Goal: Information Seeking & Learning: Learn about a topic

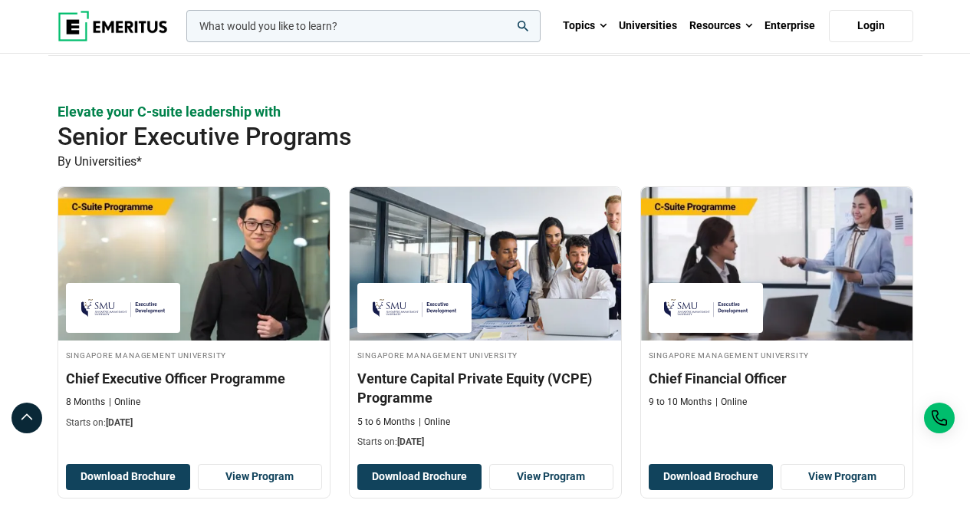
scroll to position [460, 0]
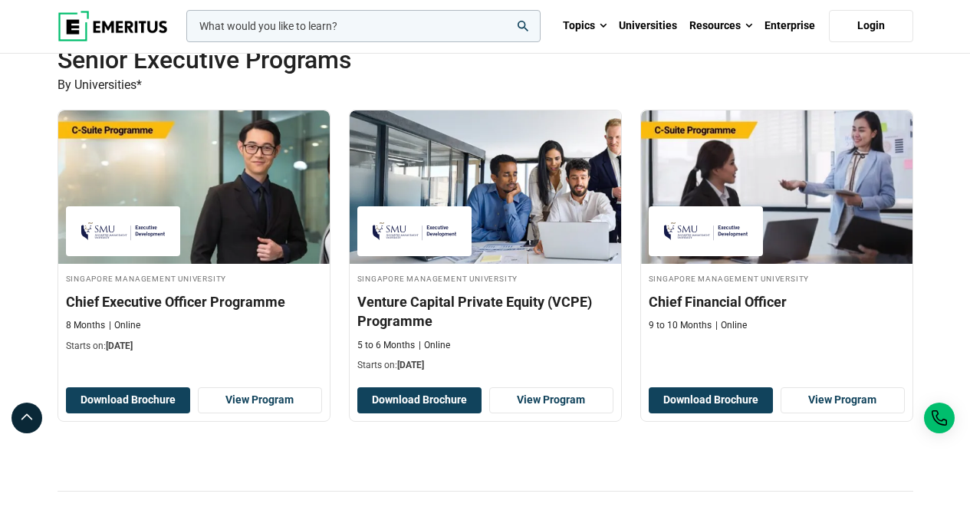
drag, startPoint x: 765, startPoint y: 300, endPoint x: 939, endPoint y: 247, distance: 181.9
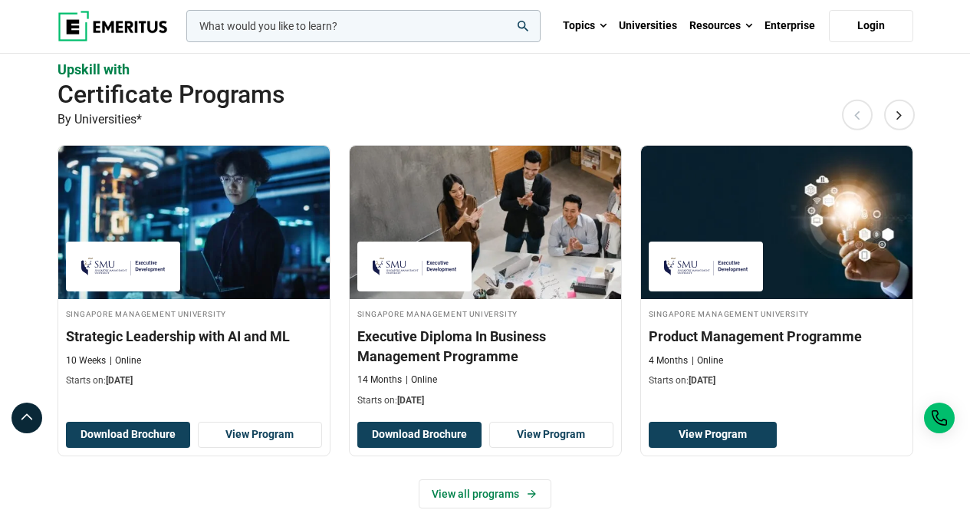
scroll to position [997, 0]
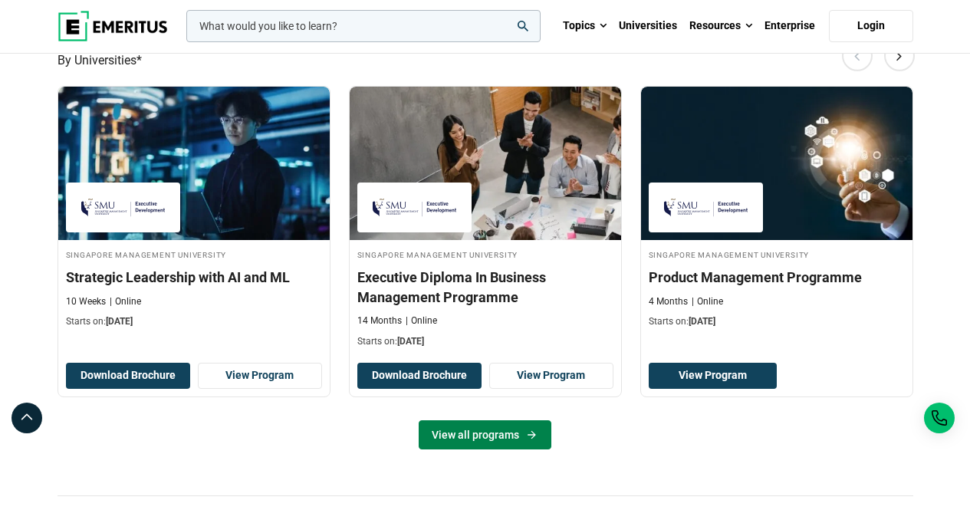
click at [525, 439] on icon at bounding box center [531, 435] width 13 height 12
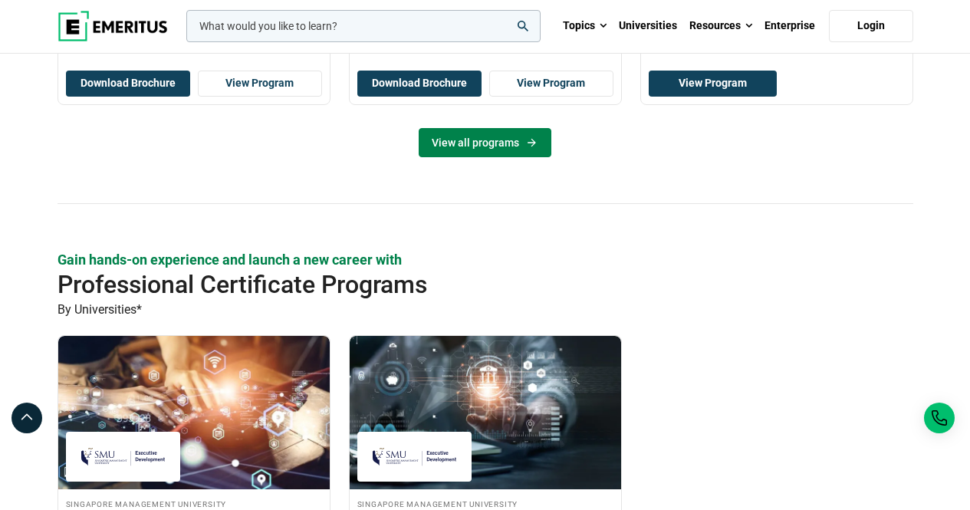
scroll to position [1304, 0]
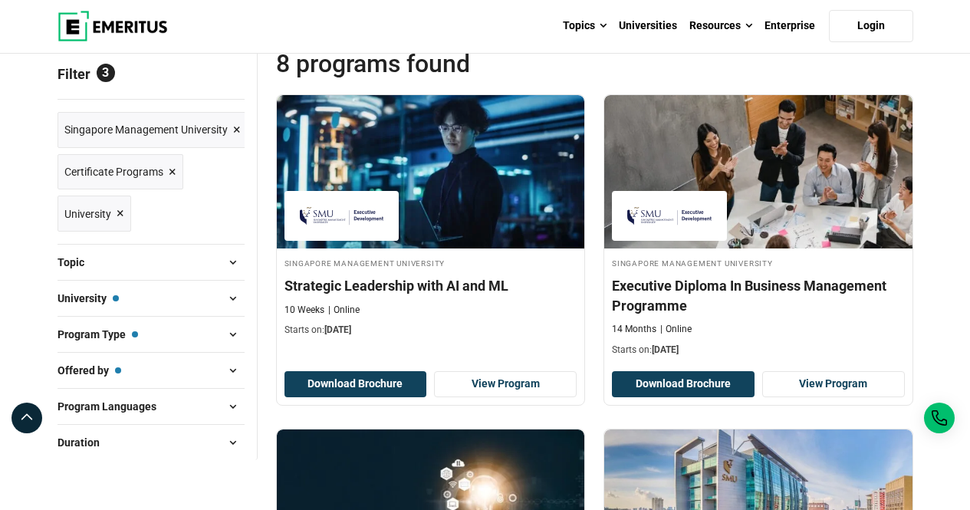
scroll to position [153, 0]
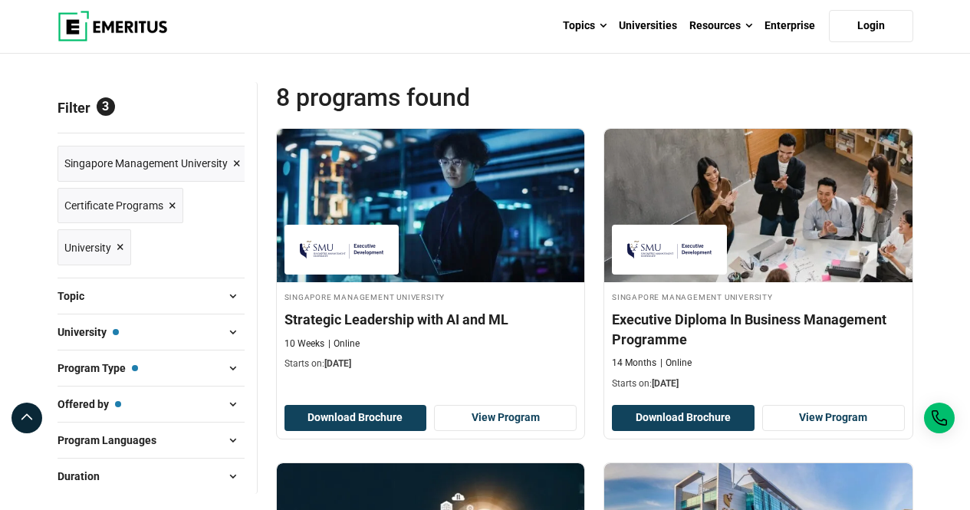
click at [170, 202] on span "×" at bounding box center [173, 206] width 8 height 22
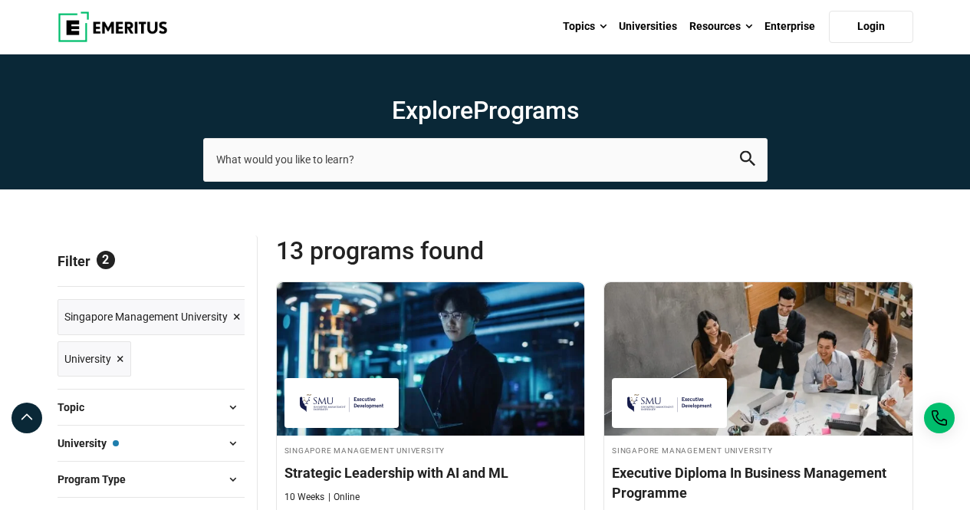
click at [120, 359] on span "×" at bounding box center [121, 359] width 8 height 22
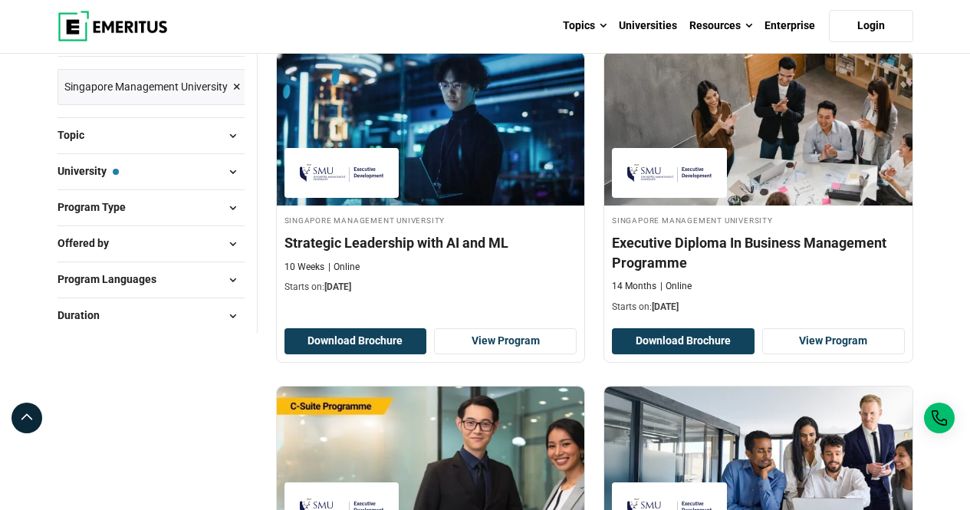
click at [206, 204] on button "Program Type" at bounding box center [151, 207] width 187 height 23
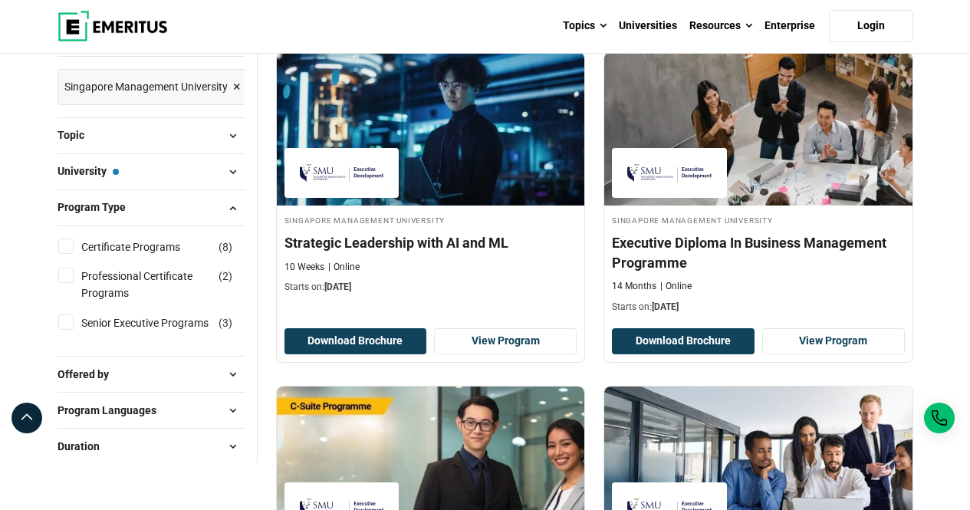
click at [206, 204] on button "Program Type" at bounding box center [151, 207] width 187 height 23
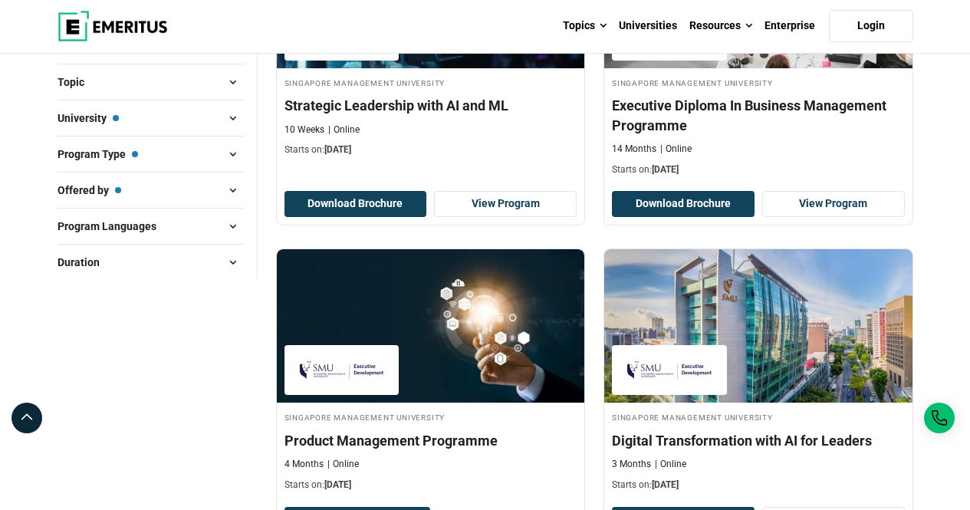
scroll to position [767, 0]
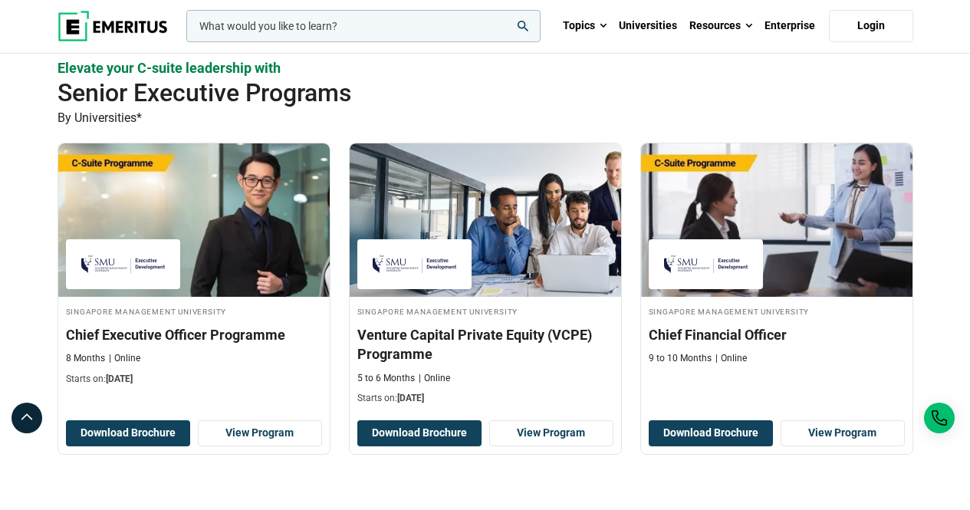
scroll to position [383, 0]
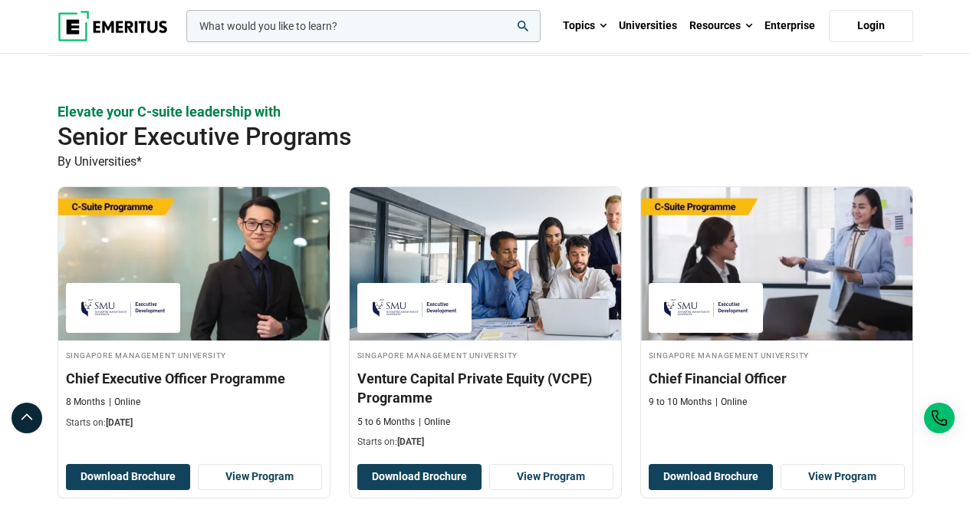
drag, startPoint x: 868, startPoint y: 291, endPoint x: 285, endPoint y: 117, distance: 608.2
click at [285, 117] on div "Elevate your C-suite leadership with Senior Executive Programs By Universities*…" at bounding box center [486, 335] width 856 height 466
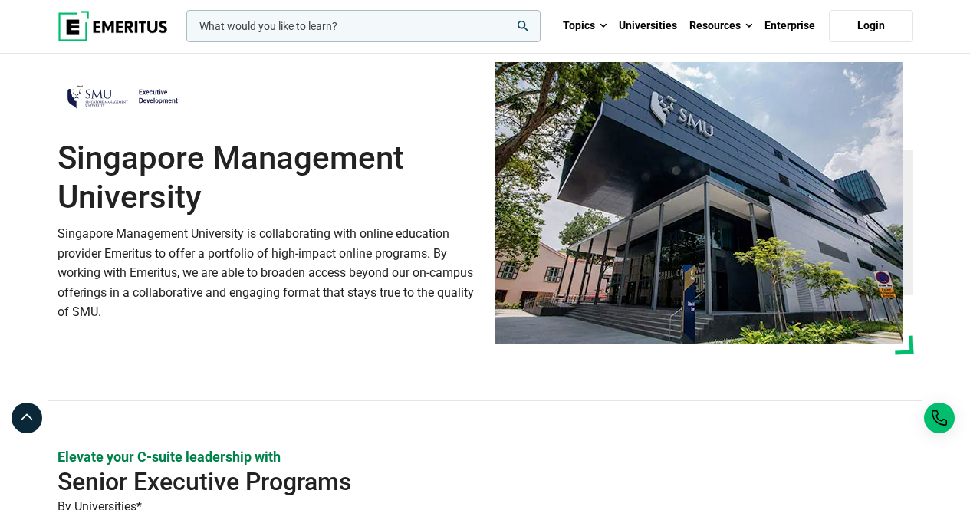
scroll to position [0, 0]
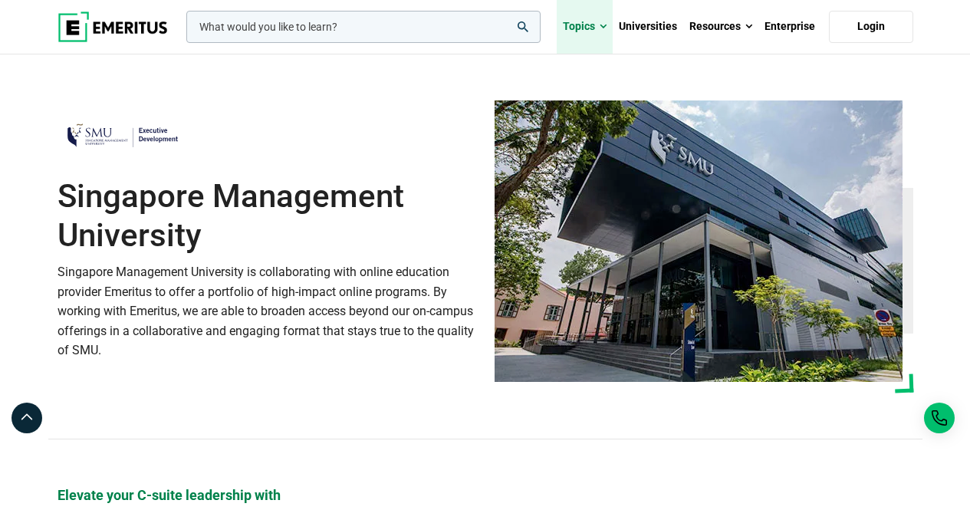
click at [610, 26] on link "Topics" at bounding box center [585, 27] width 56 height 54
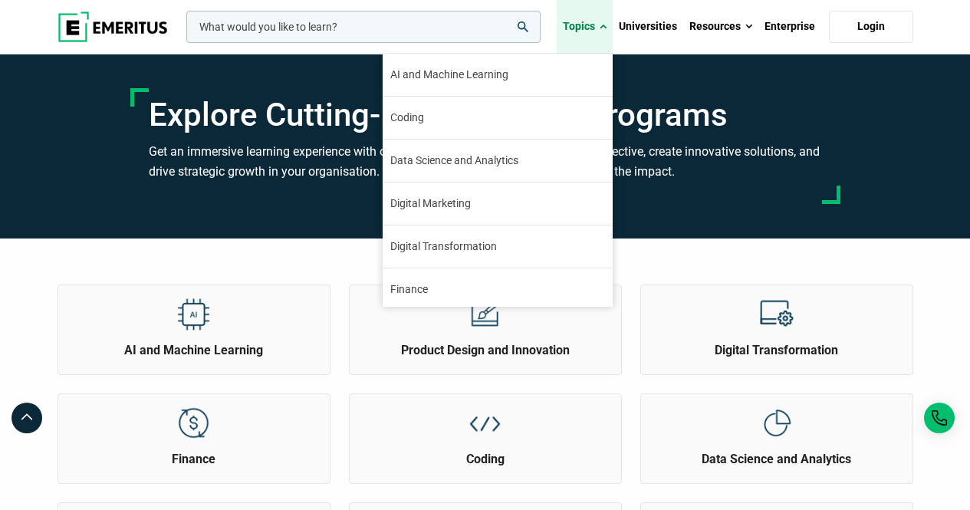
click at [600, 25] on link "Topics" at bounding box center [585, 27] width 56 height 54
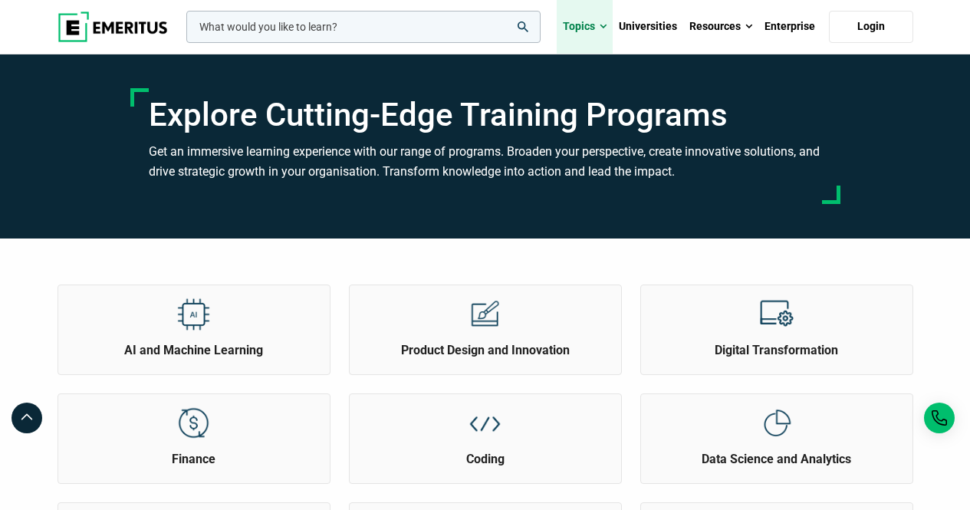
drag, startPoint x: 0, startPoint y: 0, endPoint x: 603, endPoint y: 28, distance: 604.1
click at [603, 28] on span at bounding box center [603, 26] width 7 height 15
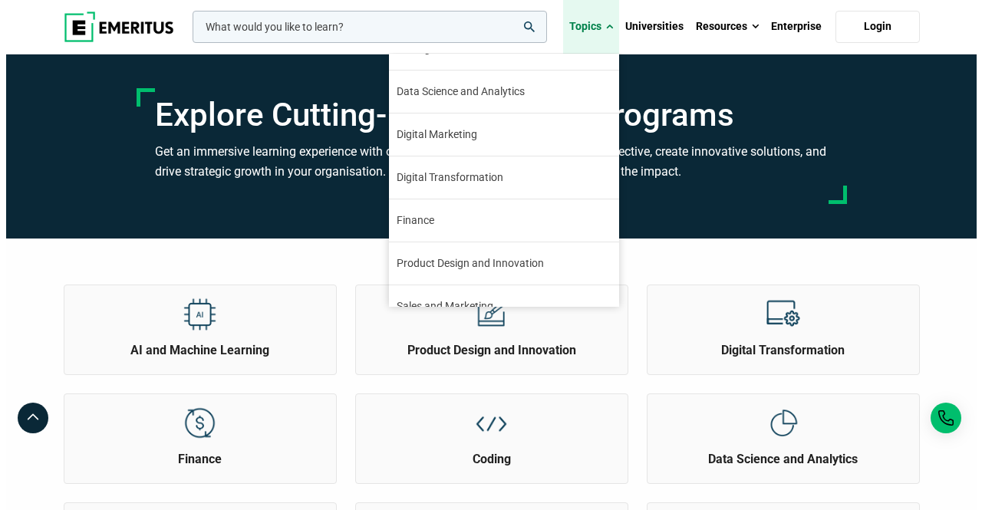
scroll to position [77, 0]
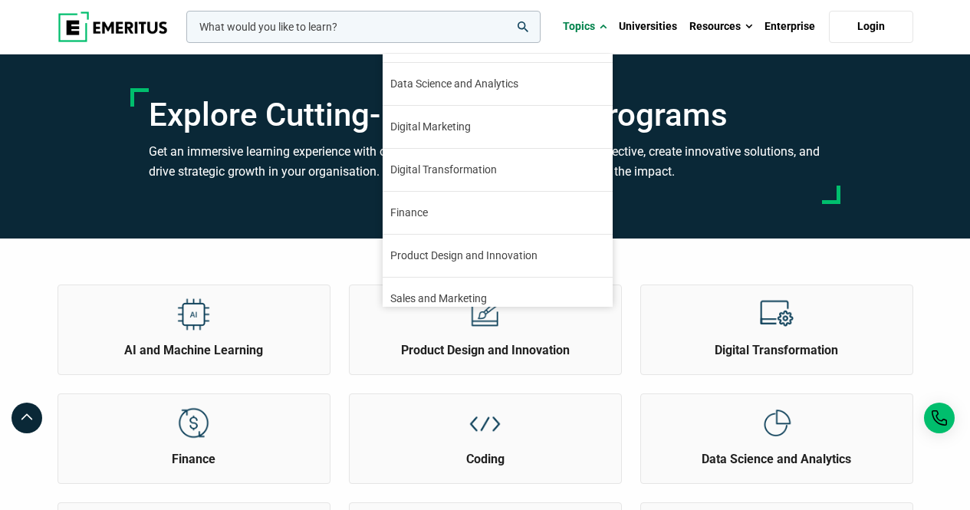
click at [363, 25] on input "woocommerce-product-search-field-0" at bounding box center [363, 27] width 354 height 32
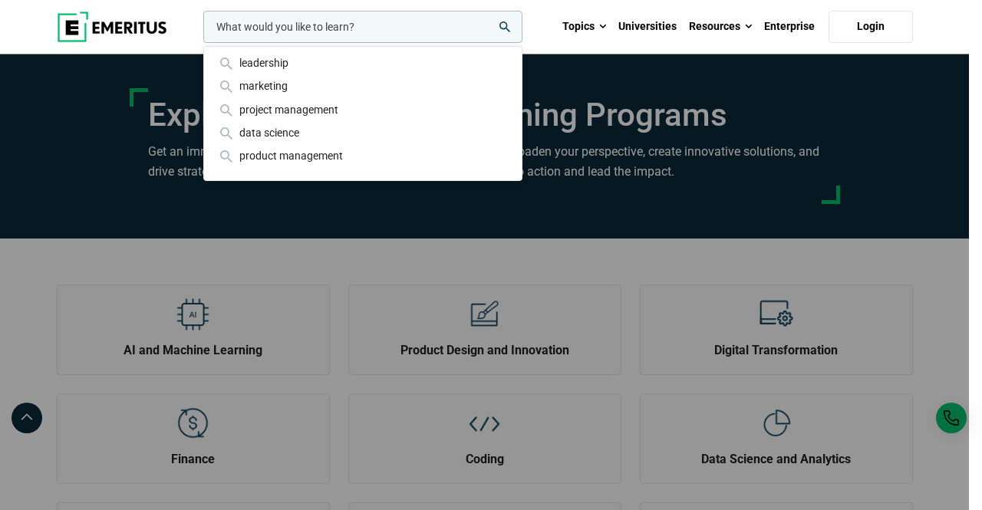
paste input "Programme Certificate"
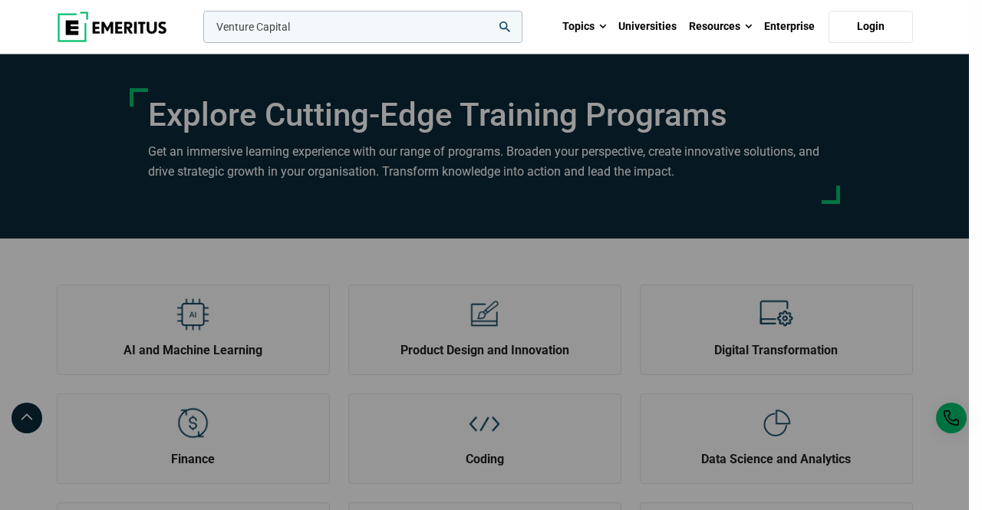
type input "Venture Capital"
click at [200, 31] on button "search" at bounding box center [200, 31] width 0 height 0
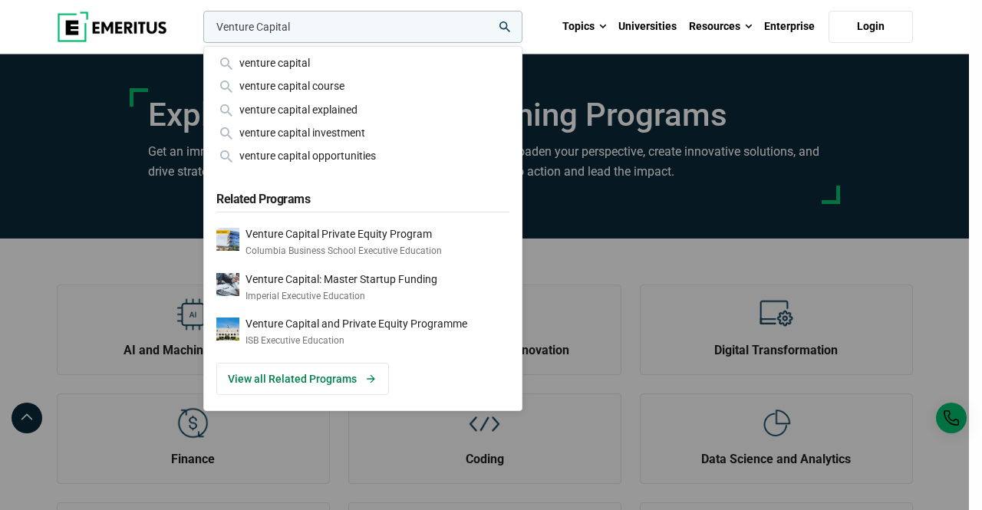
click at [373, 74] on div "venture capital venture capital course venture capital explained venture capita…" at bounding box center [362, 109] width 293 height 110
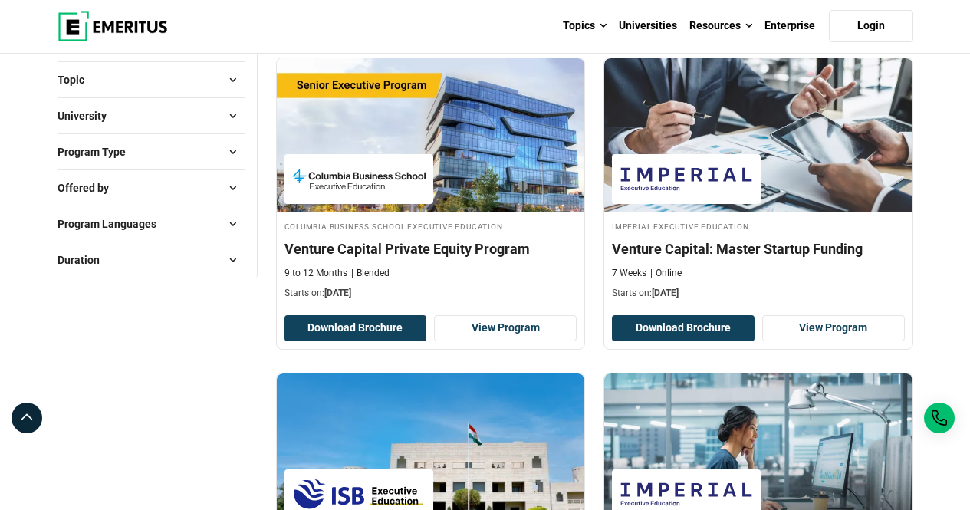
scroll to position [230, 0]
